Goal: Information Seeking & Learning: Learn about a topic

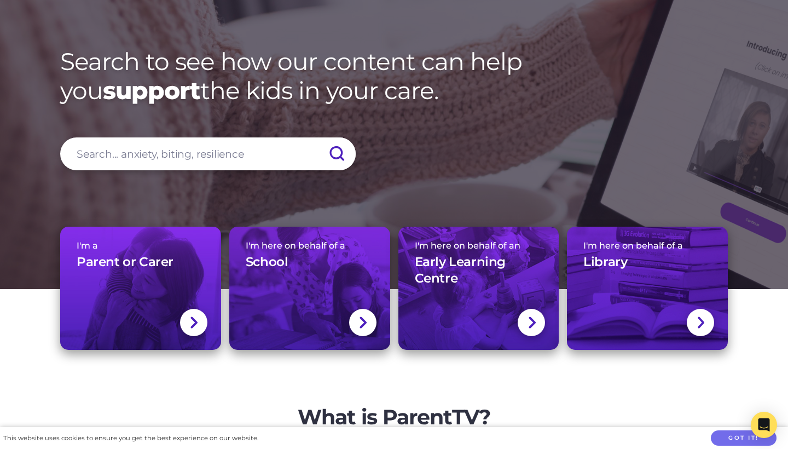
scroll to position [82, 0]
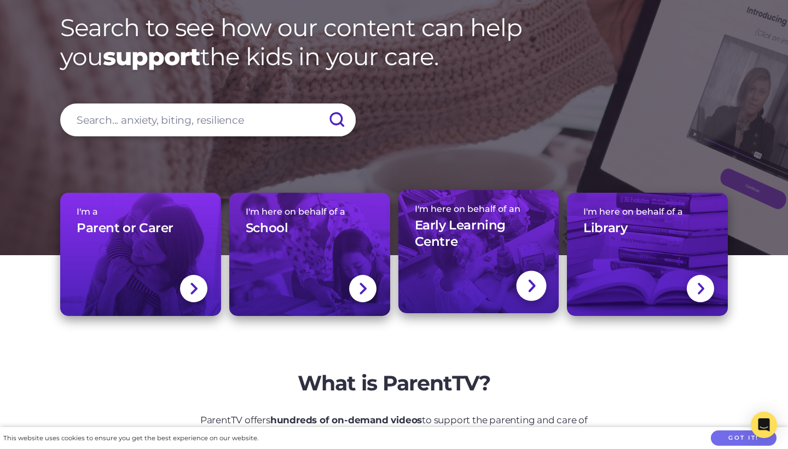
click at [536, 288] on img at bounding box center [531, 286] width 9 height 16
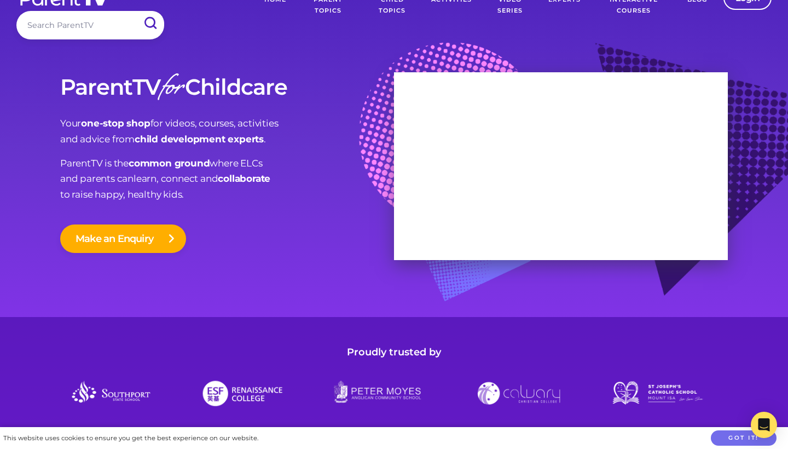
scroll to position [31, 0]
